Goal: Browse casually: Explore the website without a specific task or goal

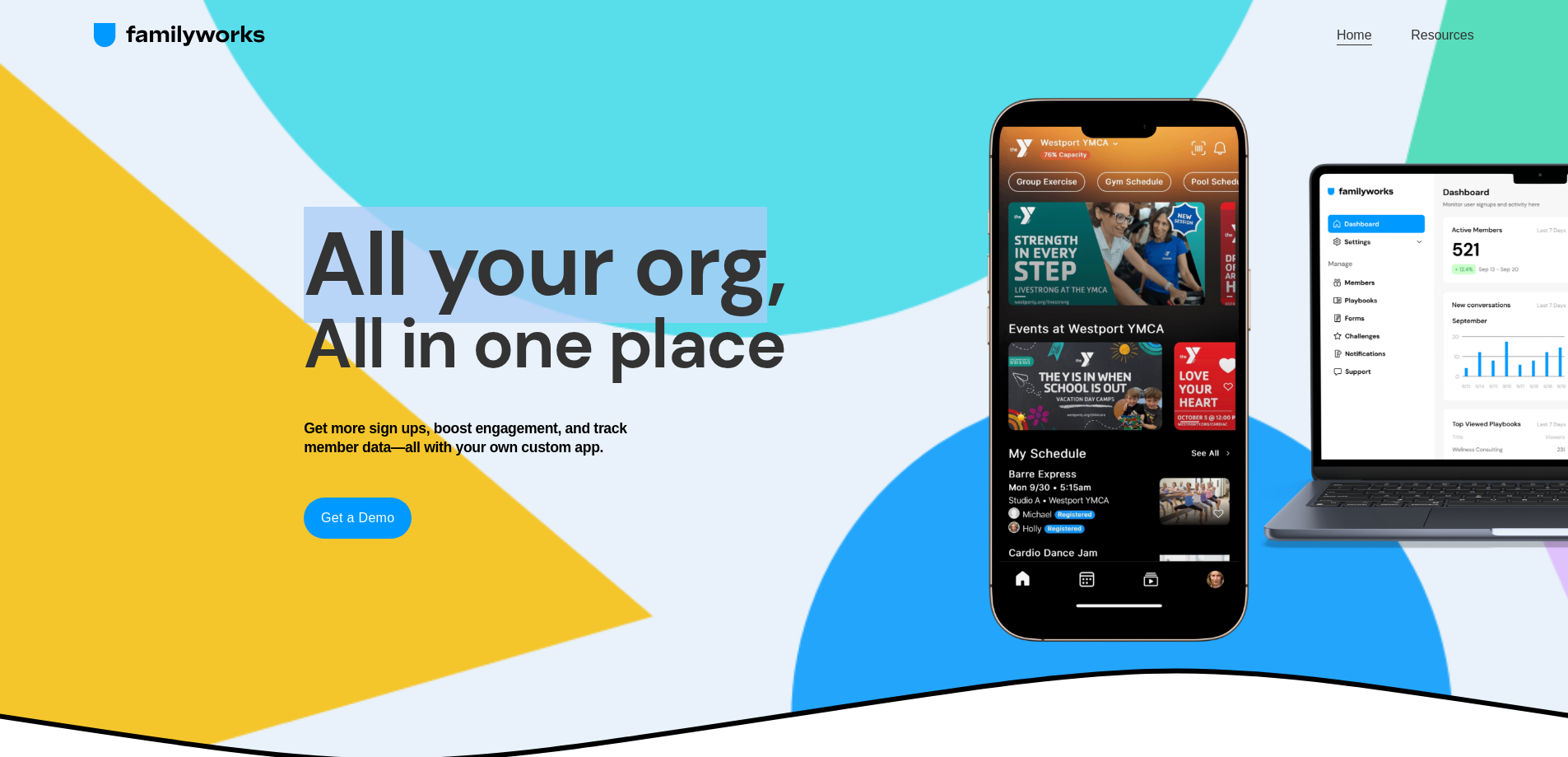
drag, startPoint x: 1064, startPoint y: 277, endPoint x: 748, endPoint y: 288, distance: 316.2
click at [762, 289] on div "All your org, All in one place Get more sign ups, boost engagement, and track m…" at bounding box center [784, 370] width 1568 height 595
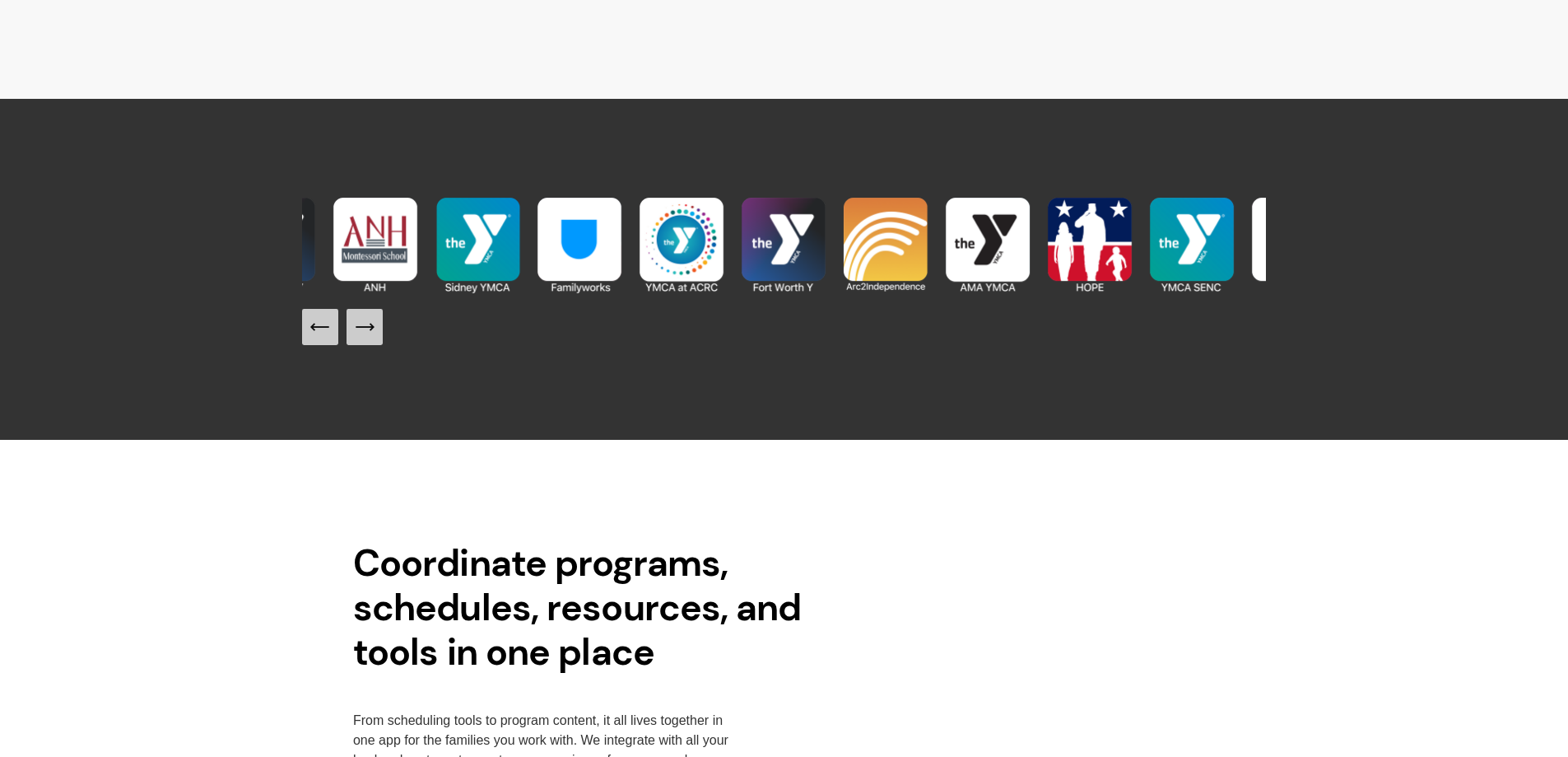
scroll to position [1811, 0]
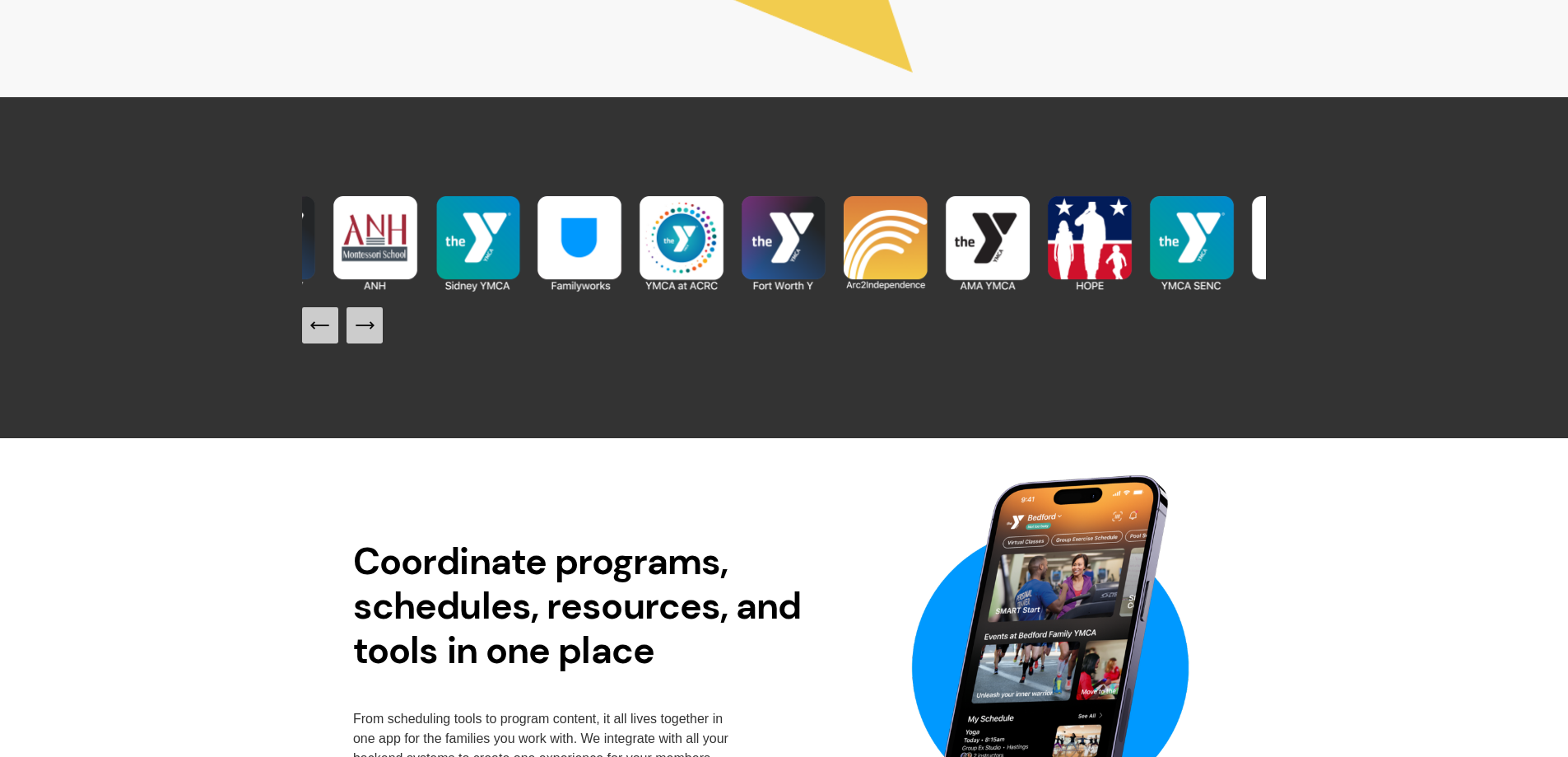
click at [368, 325] on icon "Next Slide" at bounding box center [365, 326] width 23 height 23
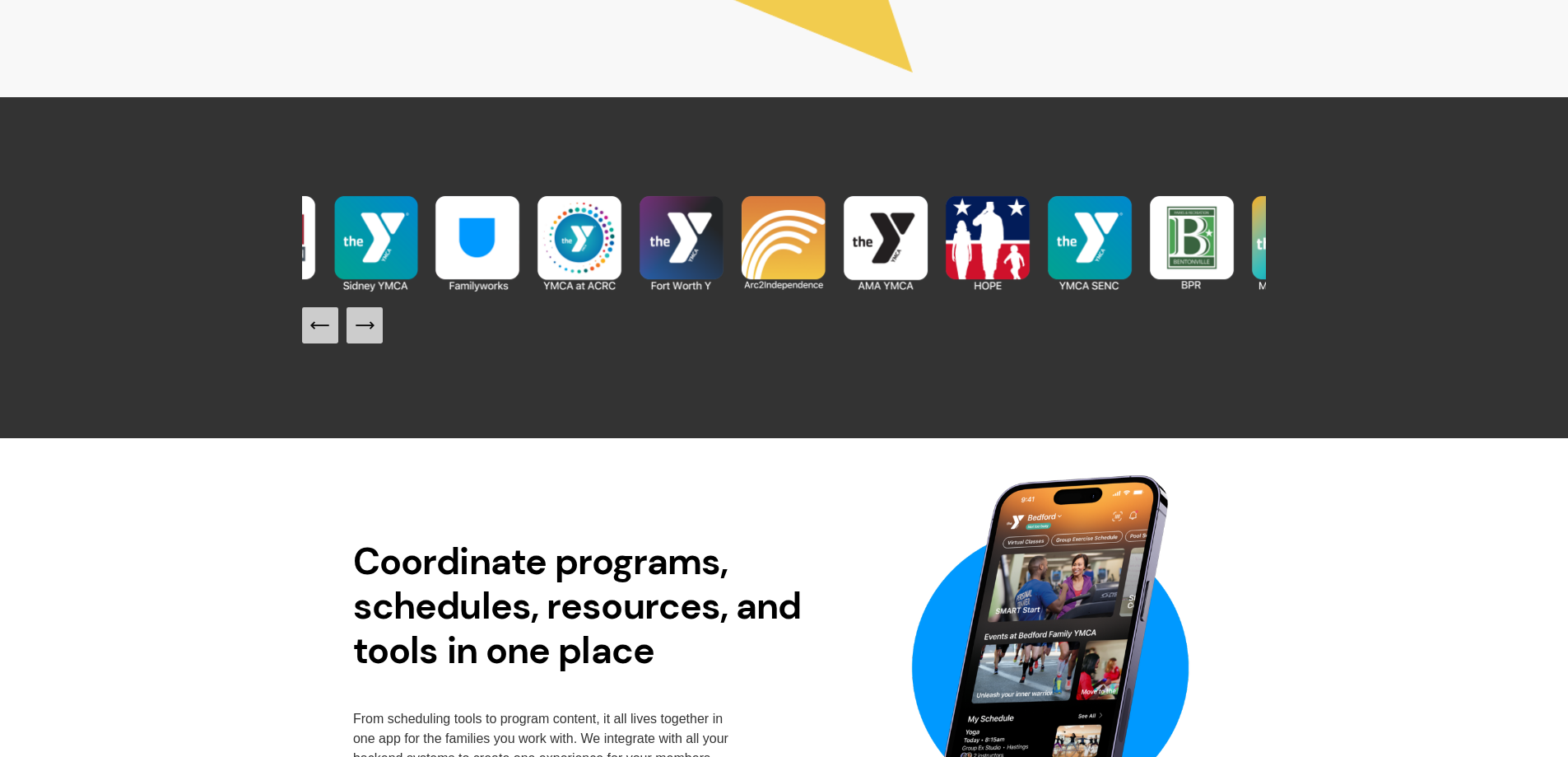
click at [368, 325] on icon "Next Slide" at bounding box center [365, 326] width 23 height 23
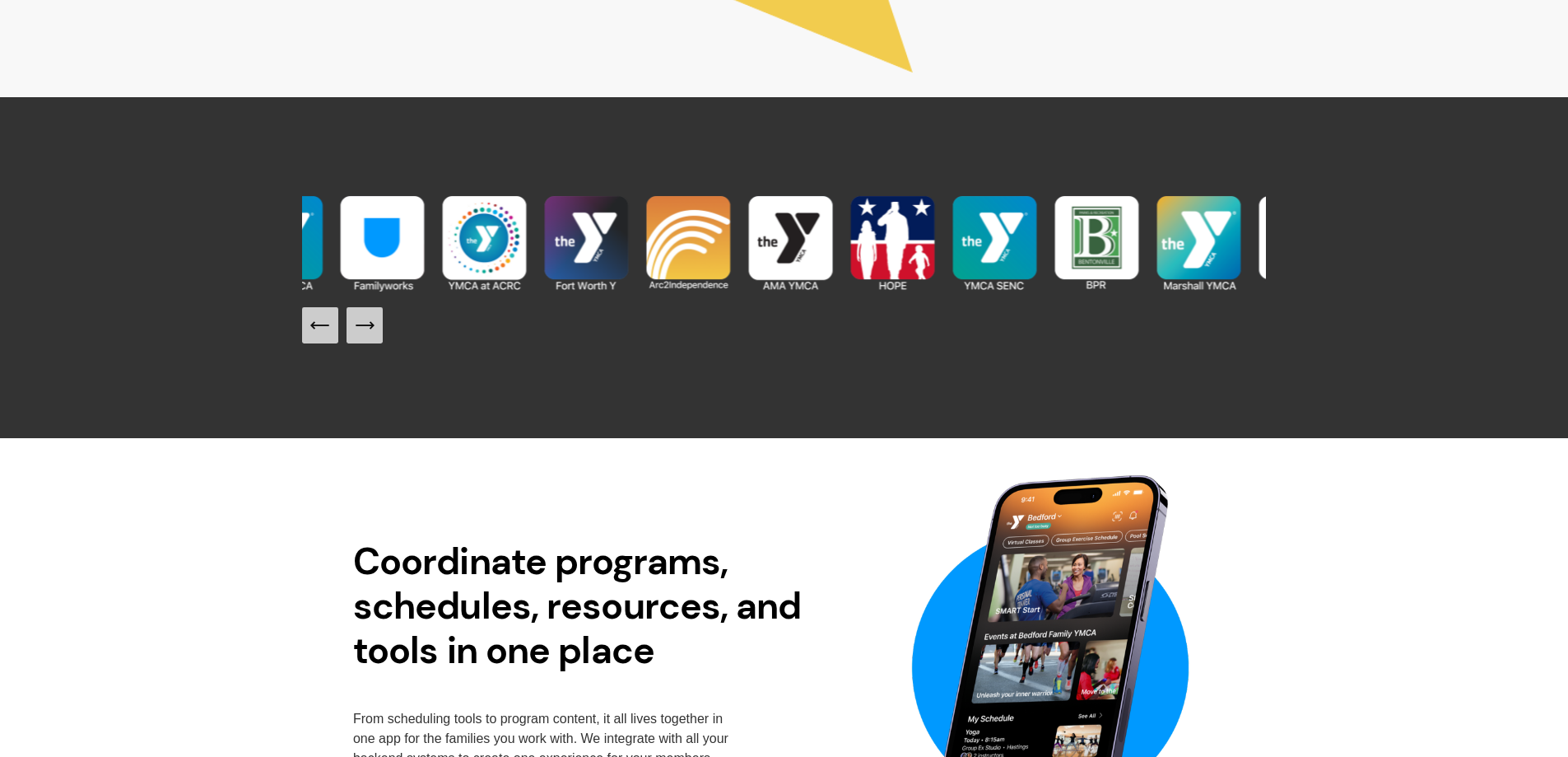
click at [368, 325] on icon "Next Slide" at bounding box center [365, 326] width 23 height 23
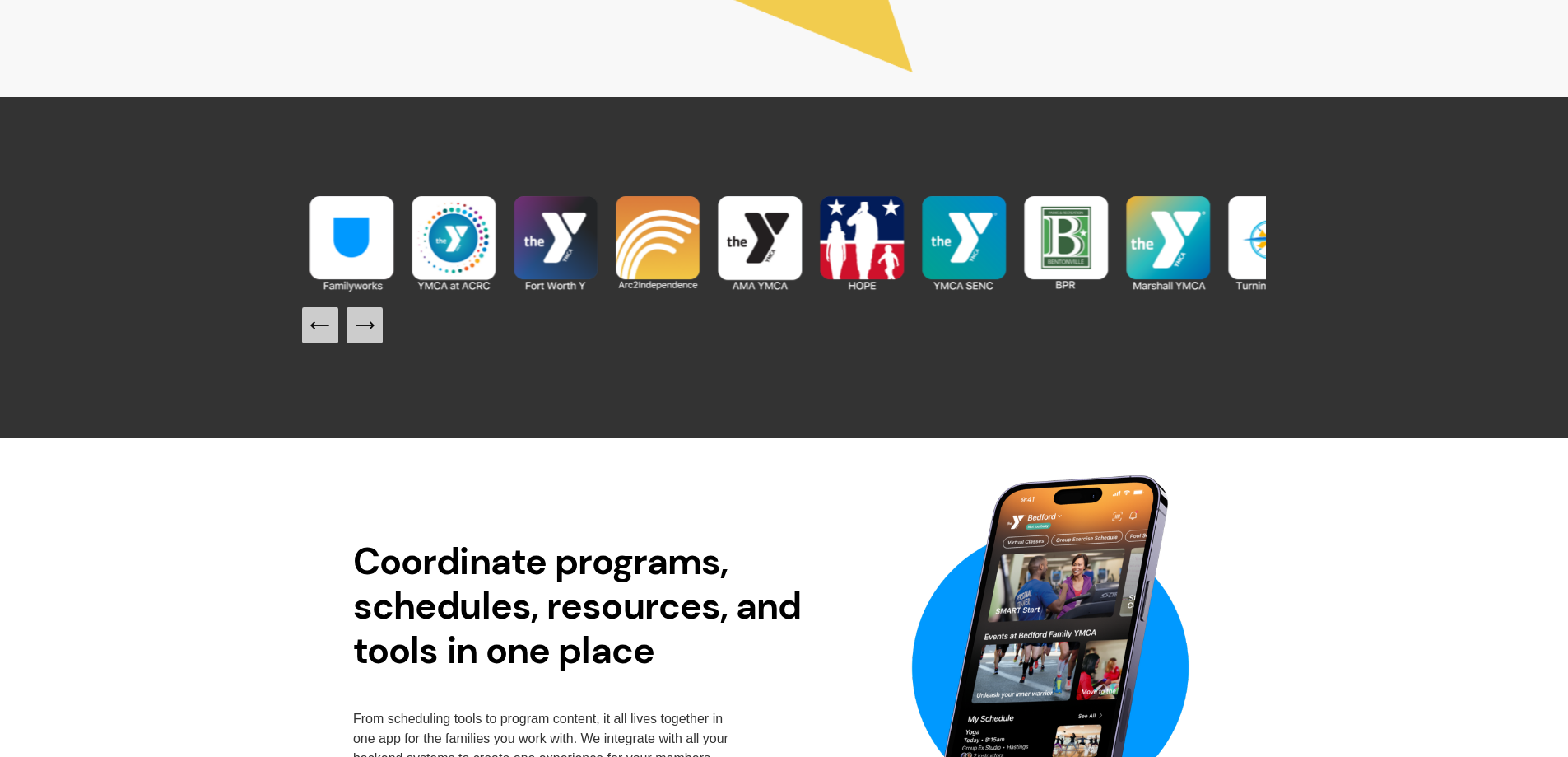
click at [368, 325] on icon "Next Slide" at bounding box center [365, 326] width 23 height 23
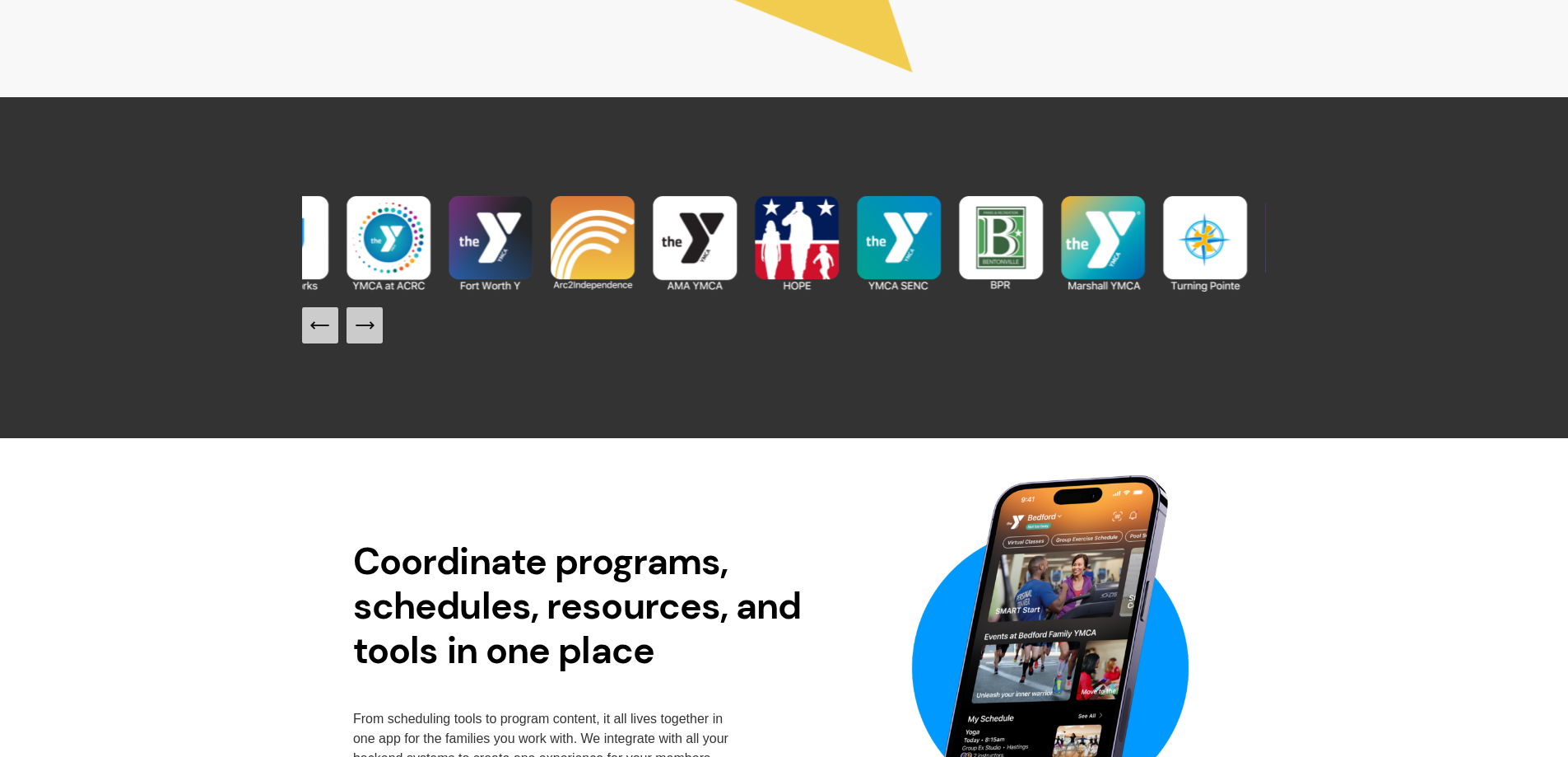
click at [368, 325] on icon "Next Slide" at bounding box center [365, 326] width 23 height 23
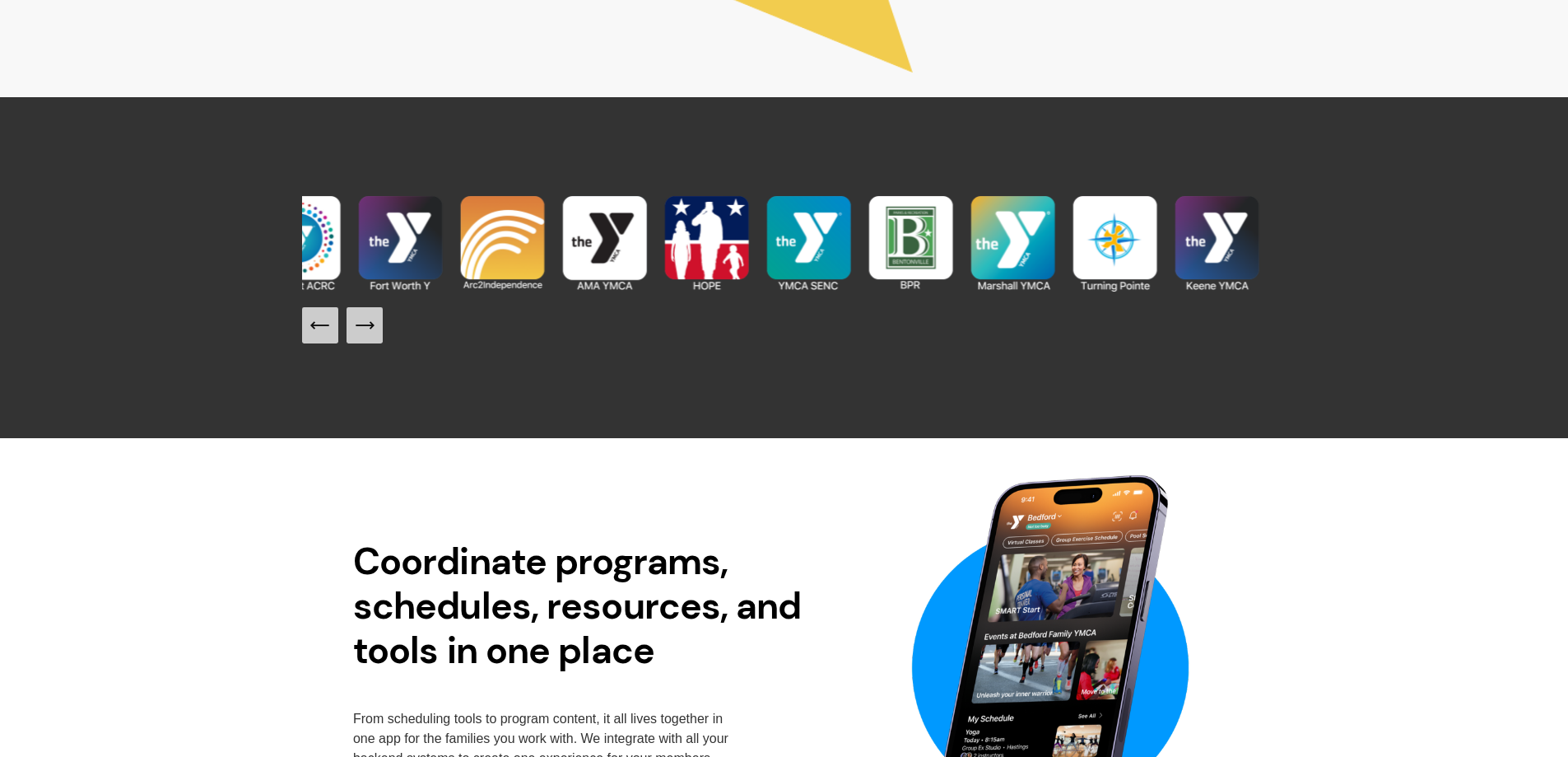
click at [368, 325] on icon "Next Slide" at bounding box center [365, 326] width 23 height 23
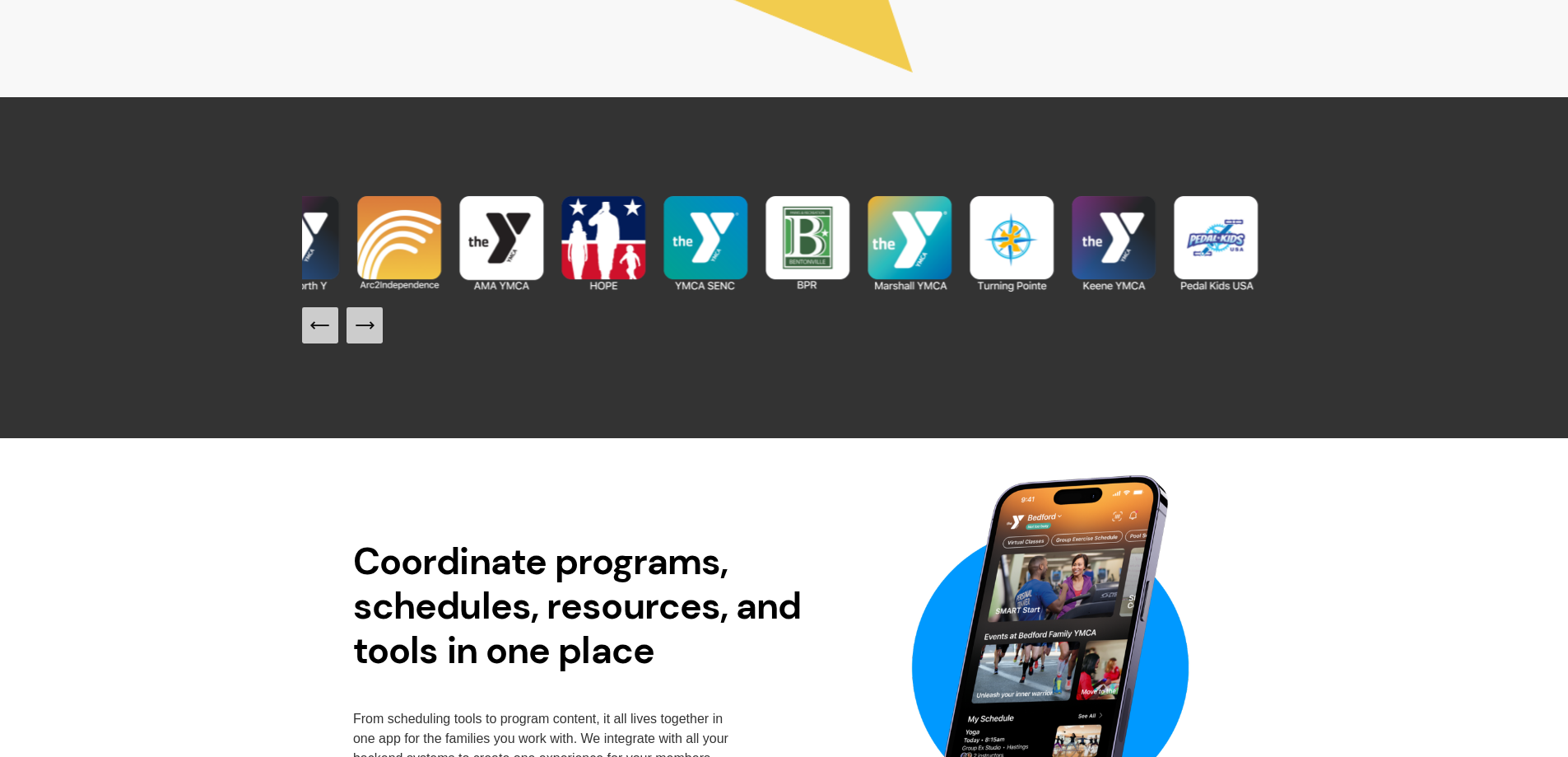
click at [368, 325] on icon "Next Slide" at bounding box center [365, 326] width 23 height 23
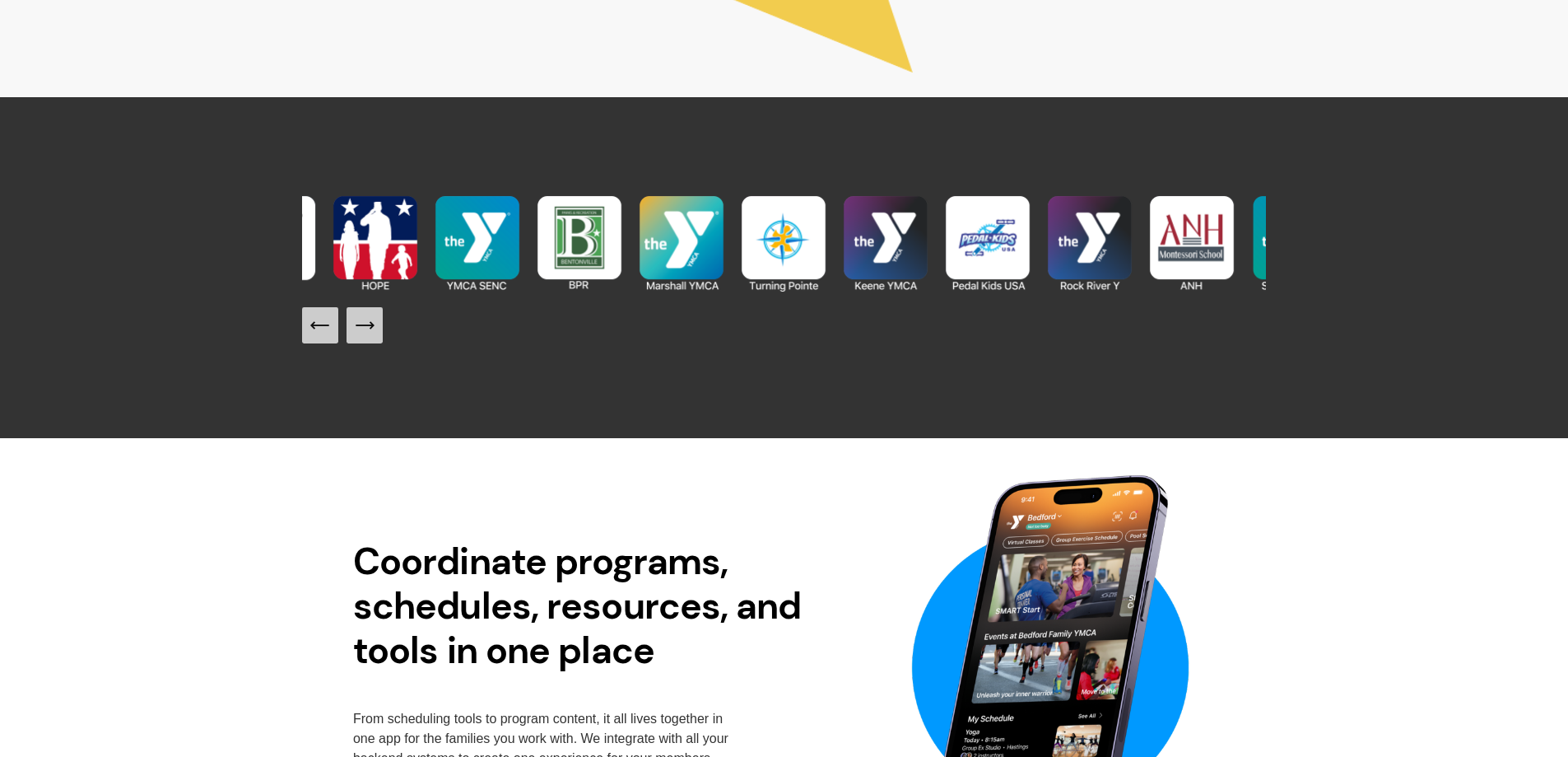
click at [369, 324] on icon "Next Slide" at bounding box center [365, 326] width 23 height 23
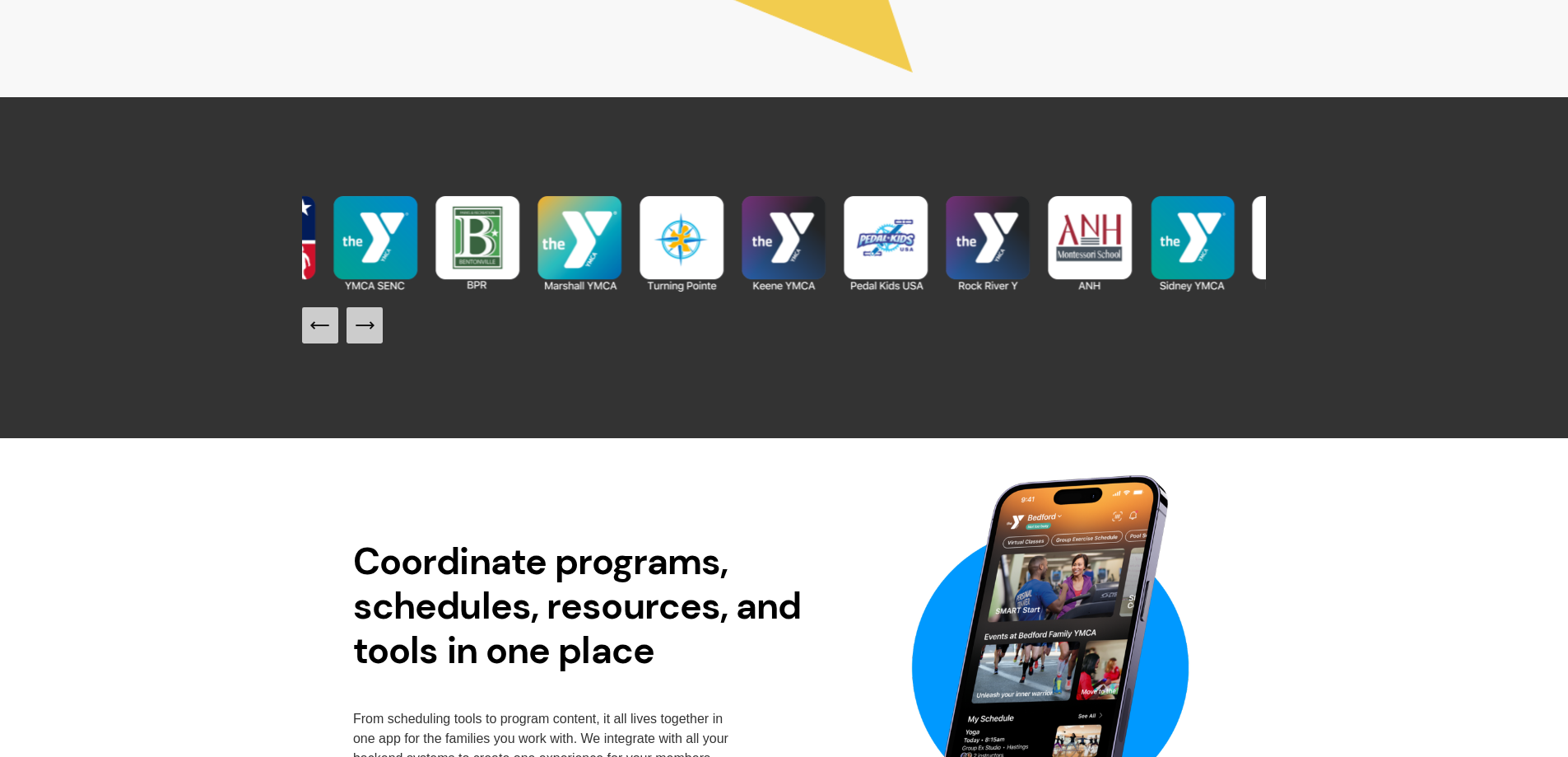
click at [369, 324] on icon "Next Slide" at bounding box center [365, 326] width 23 height 23
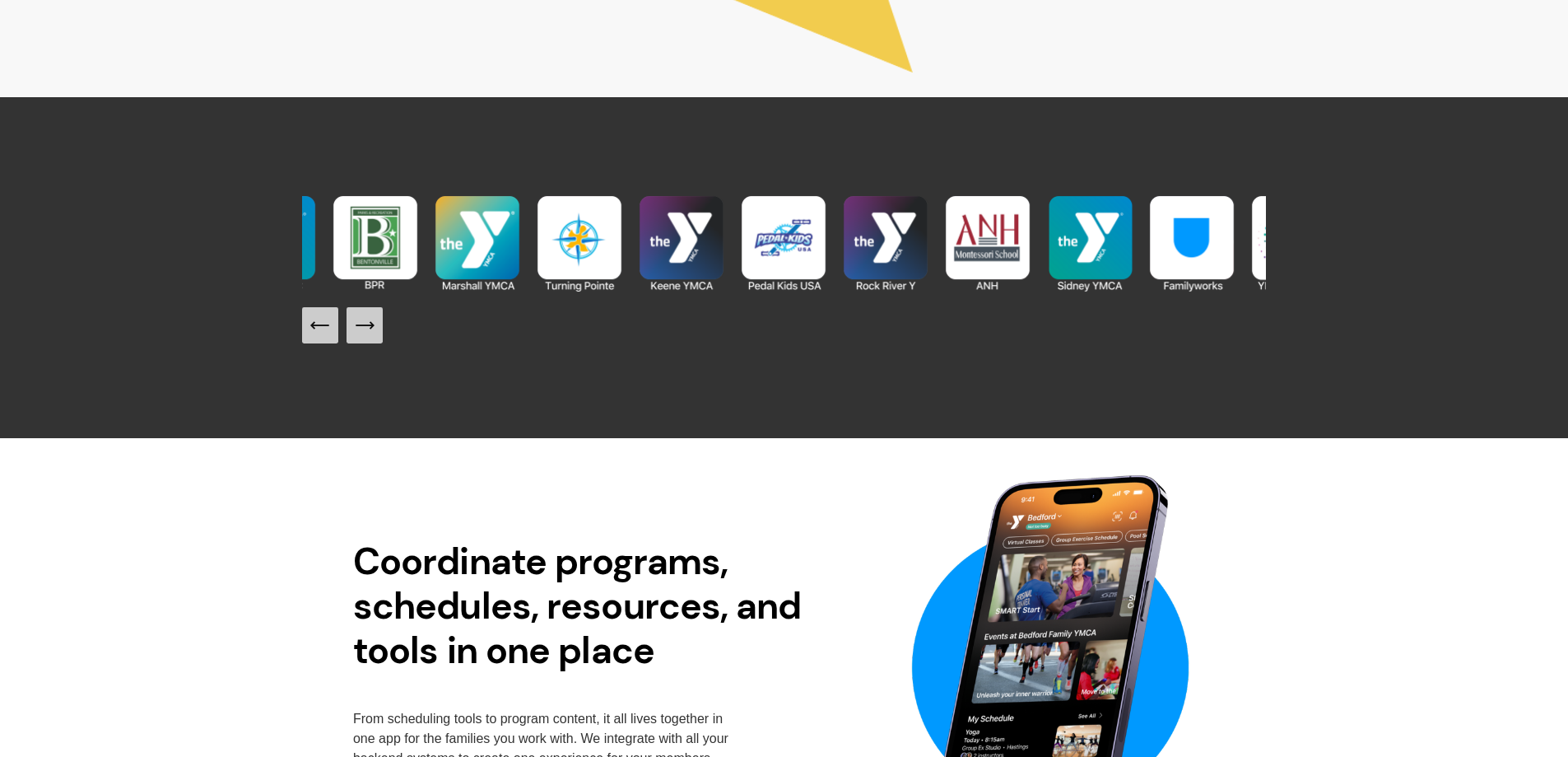
click at [369, 324] on icon "Next Slide" at bounding box center [365, 326] width 23 height 23
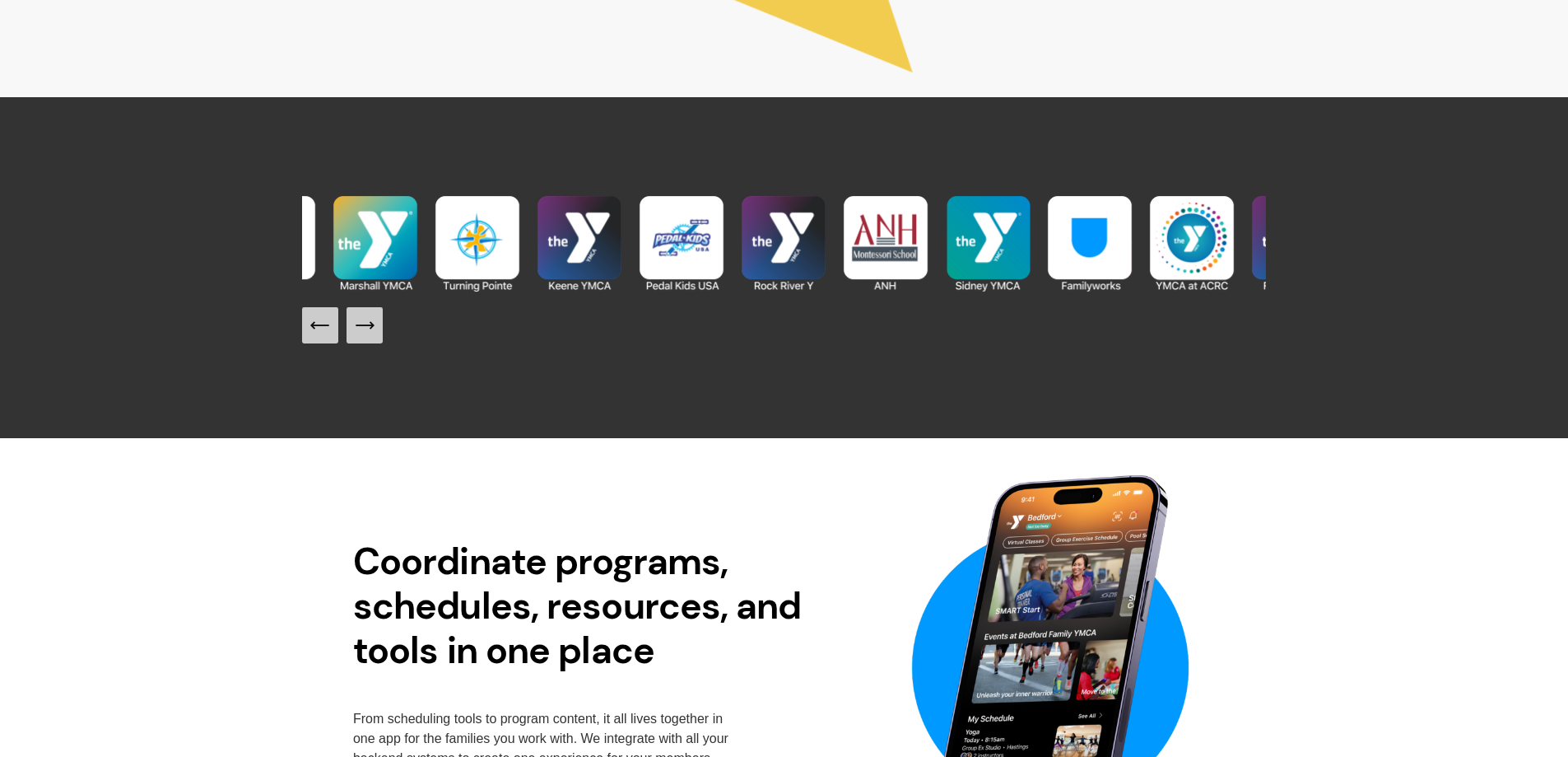
click at [369, 324] on icon "Next Slide" at bounding box center [365, 326] width 23 height 23
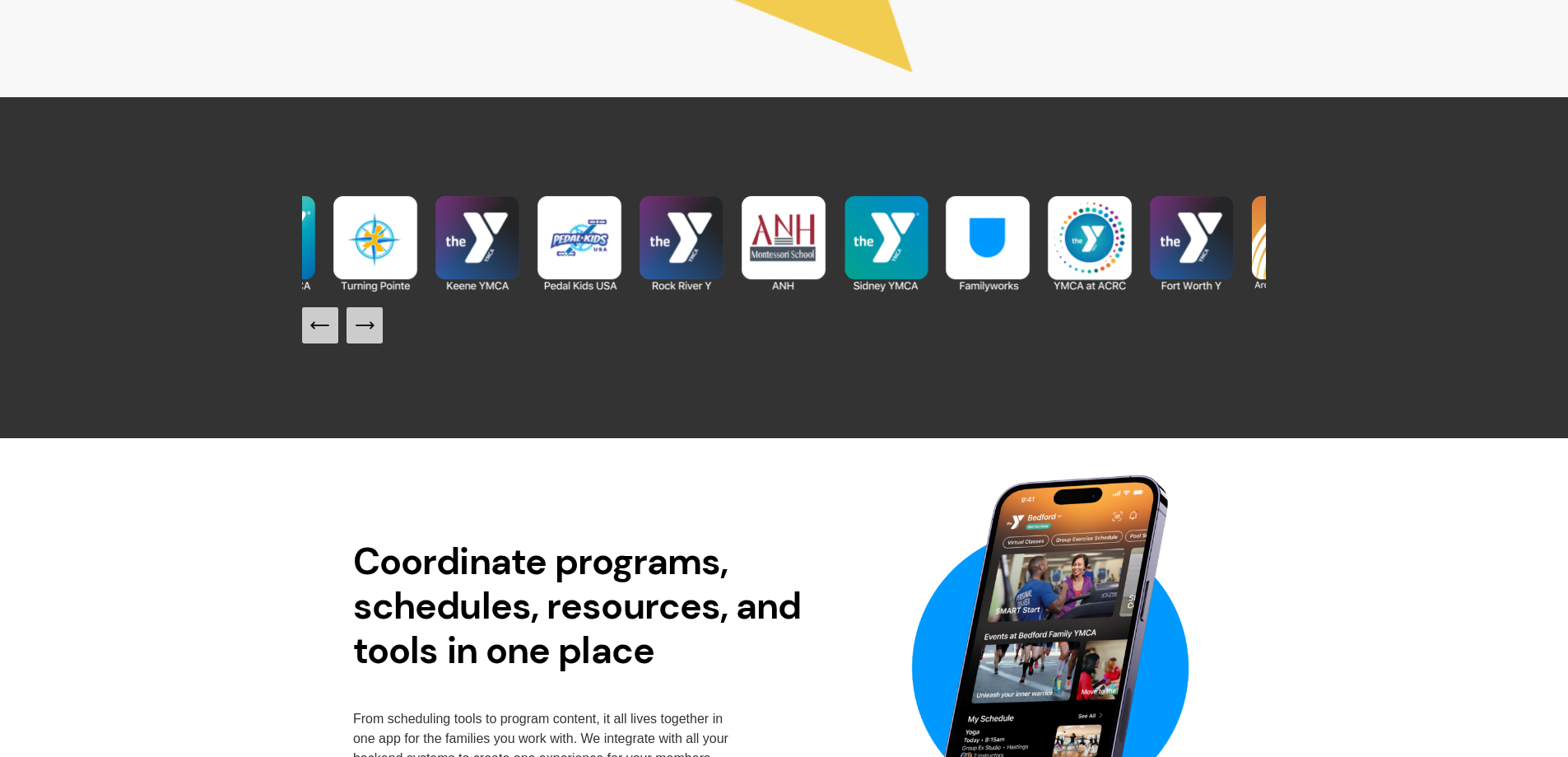
click at [369, 324] on icon "Next Slide" at bounding box center [365, 326] width 23 height 23
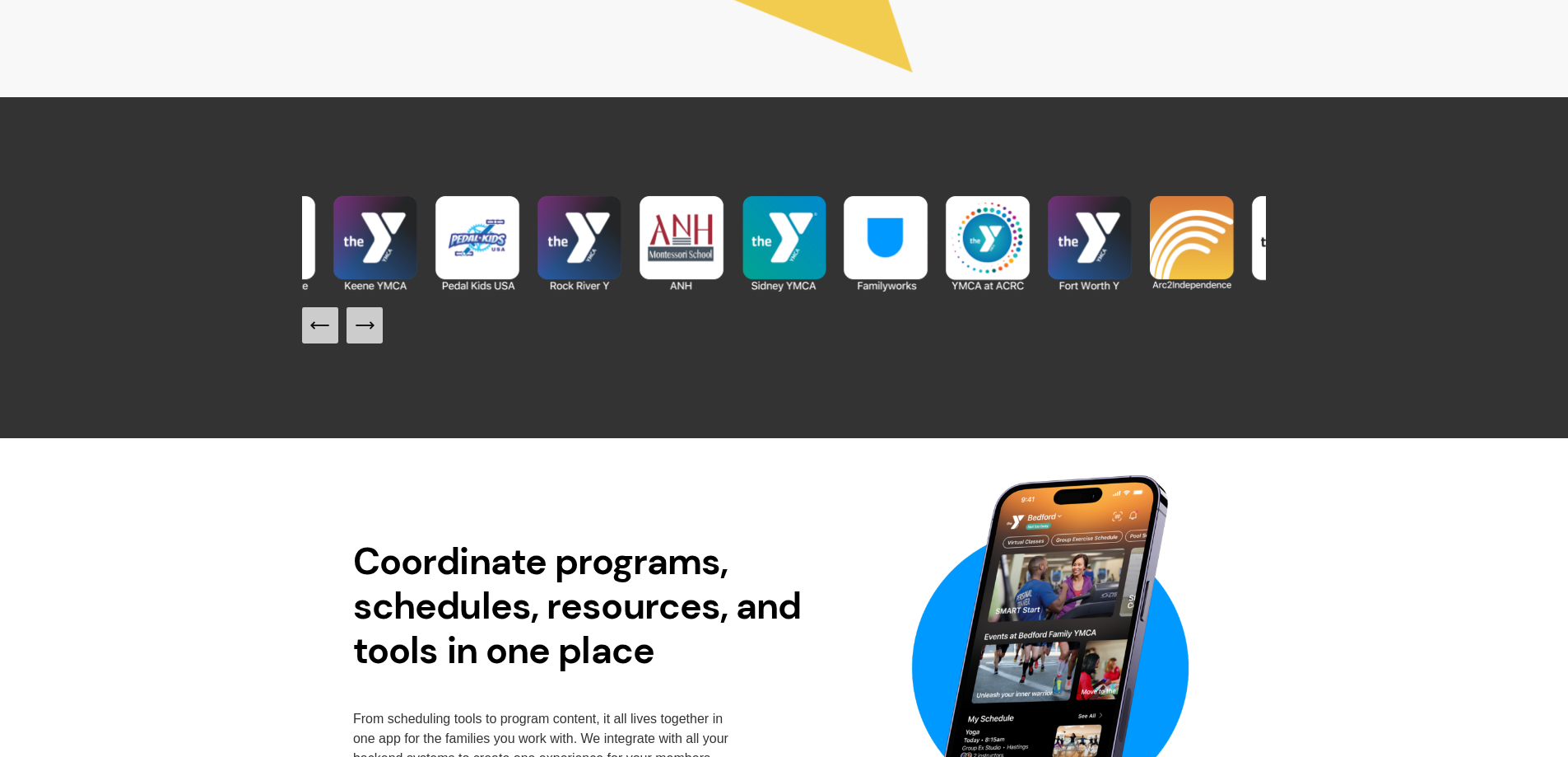
click at [369, 324] on icon "Next Slide" at bounding box center [365, 326] width 23 height 23
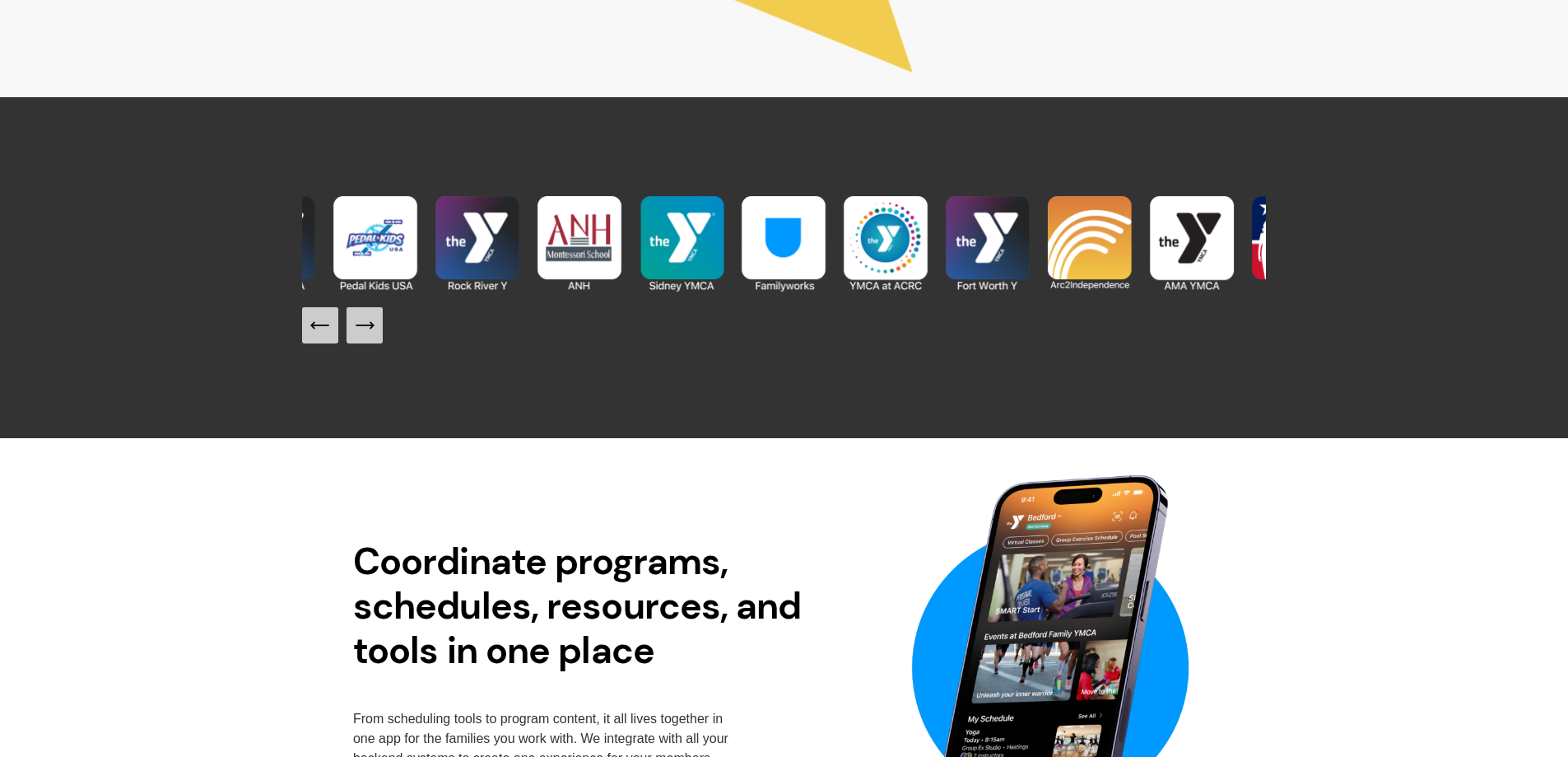
click at [369, 324] on icon "Next Slide" at bounding box center [365, 326] width 23 height 23
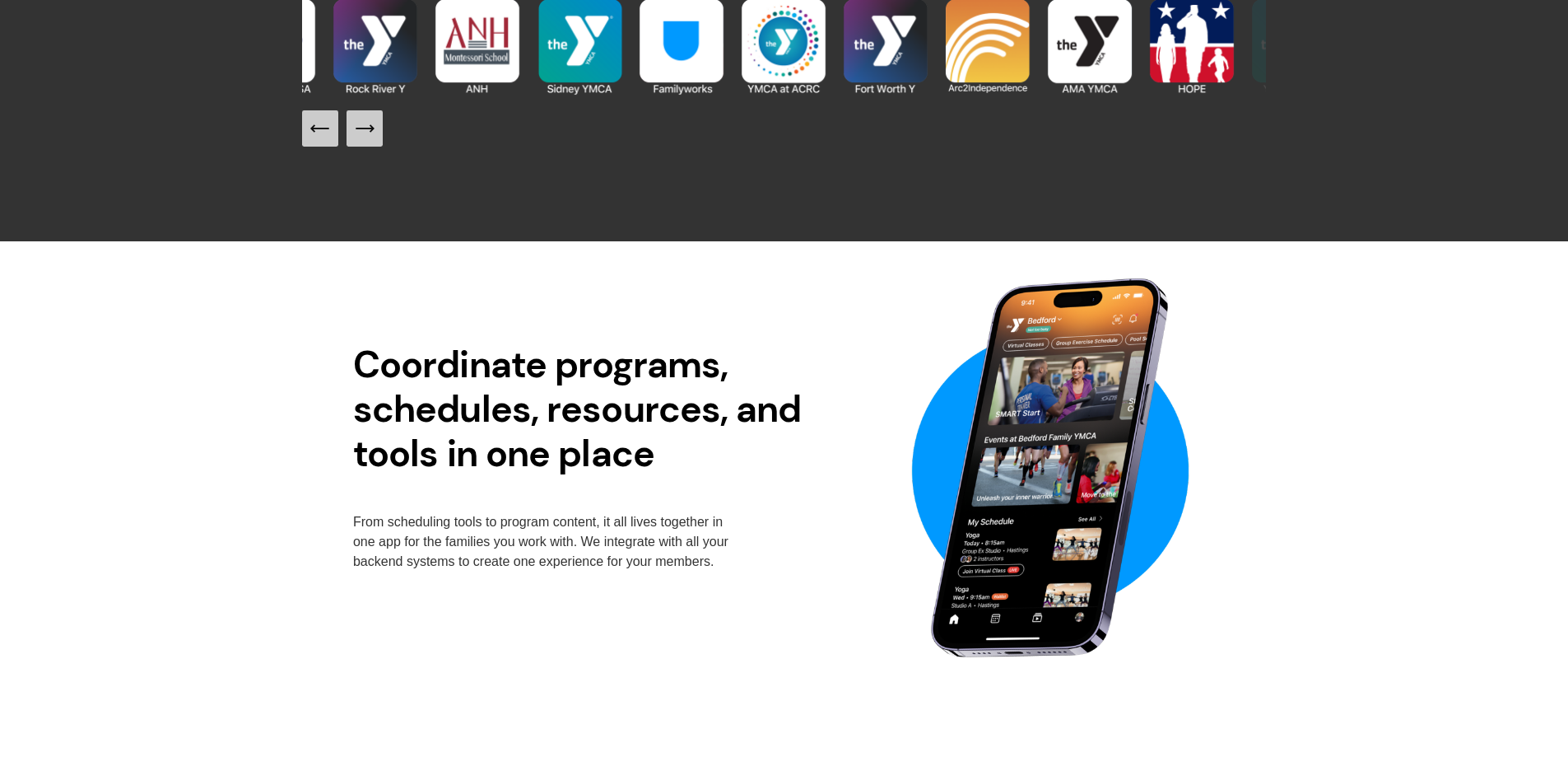
scroll to position [1768, 0]
